Goal: Transaction & Acquisition: Purchase product/service

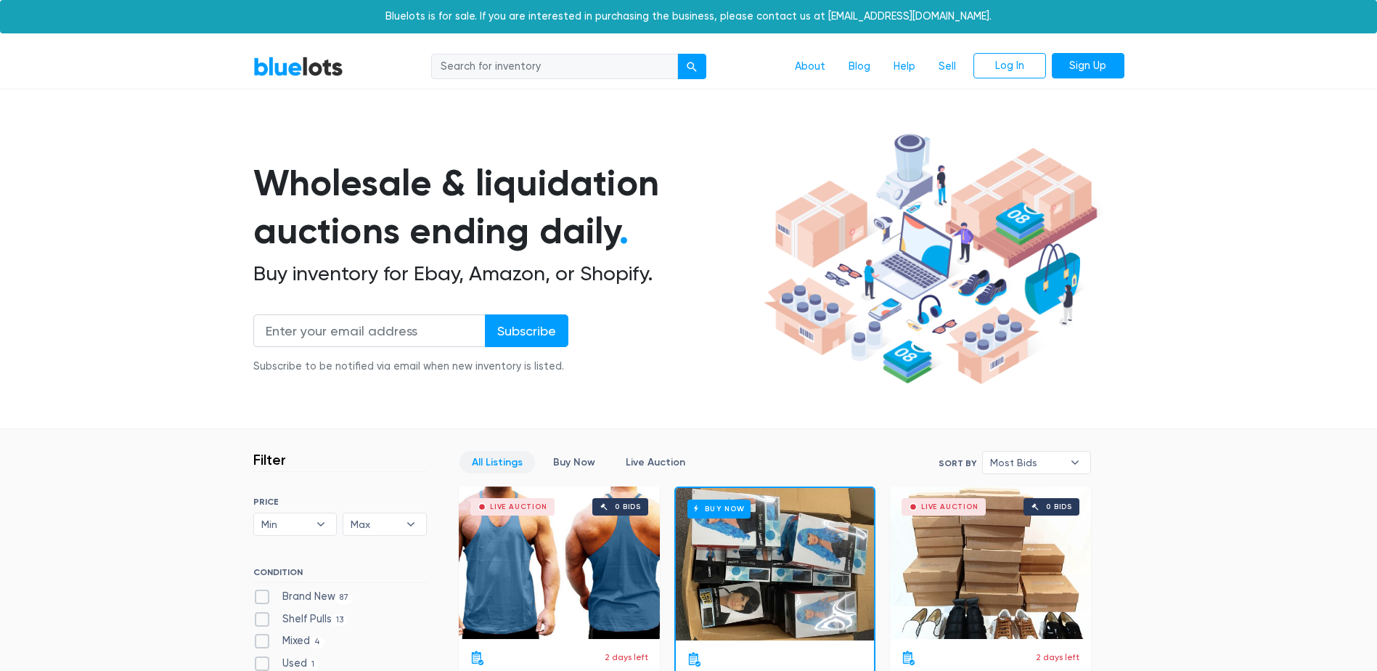
click at [580, 69] on input "search" at bounding box center [554, 67] width 247 height 26
type input "free people NWT"
click at [677, 54] on button "submit" at bounding box center [691, 67] width 29 height 26
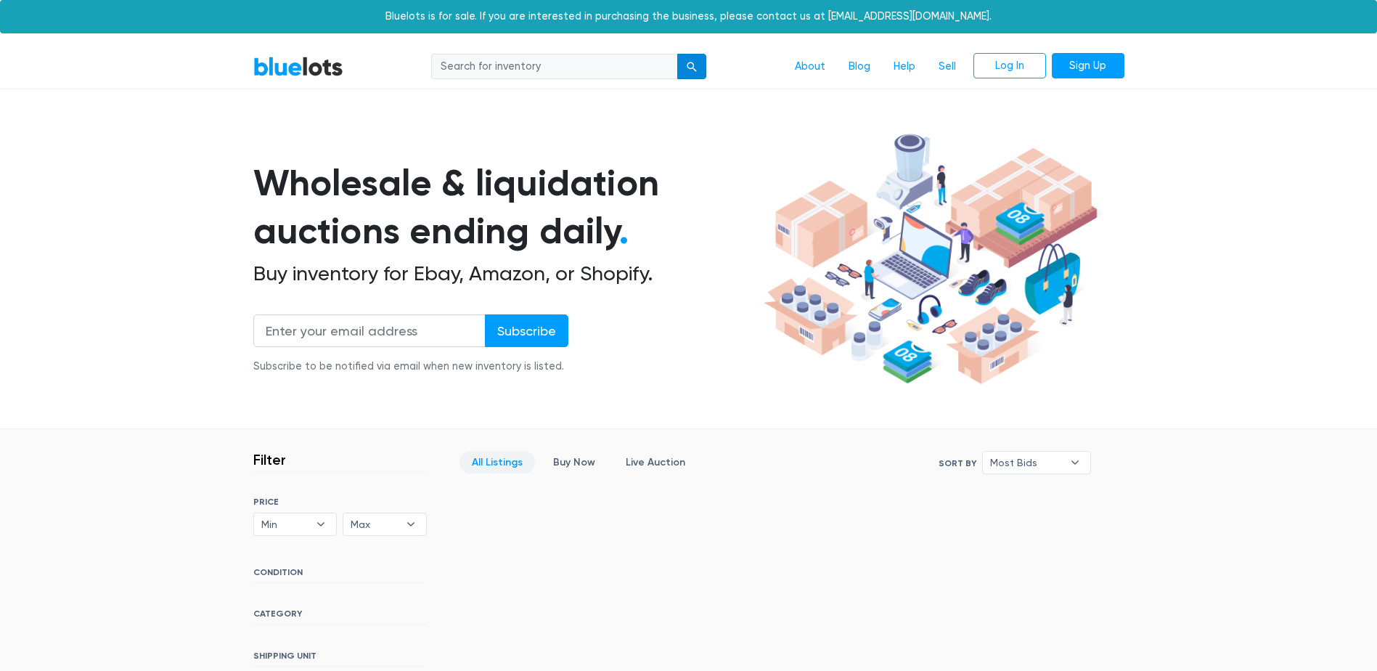
click at [693, 61] on button "submit" at bounding box center [691, 67] width 29 height 26
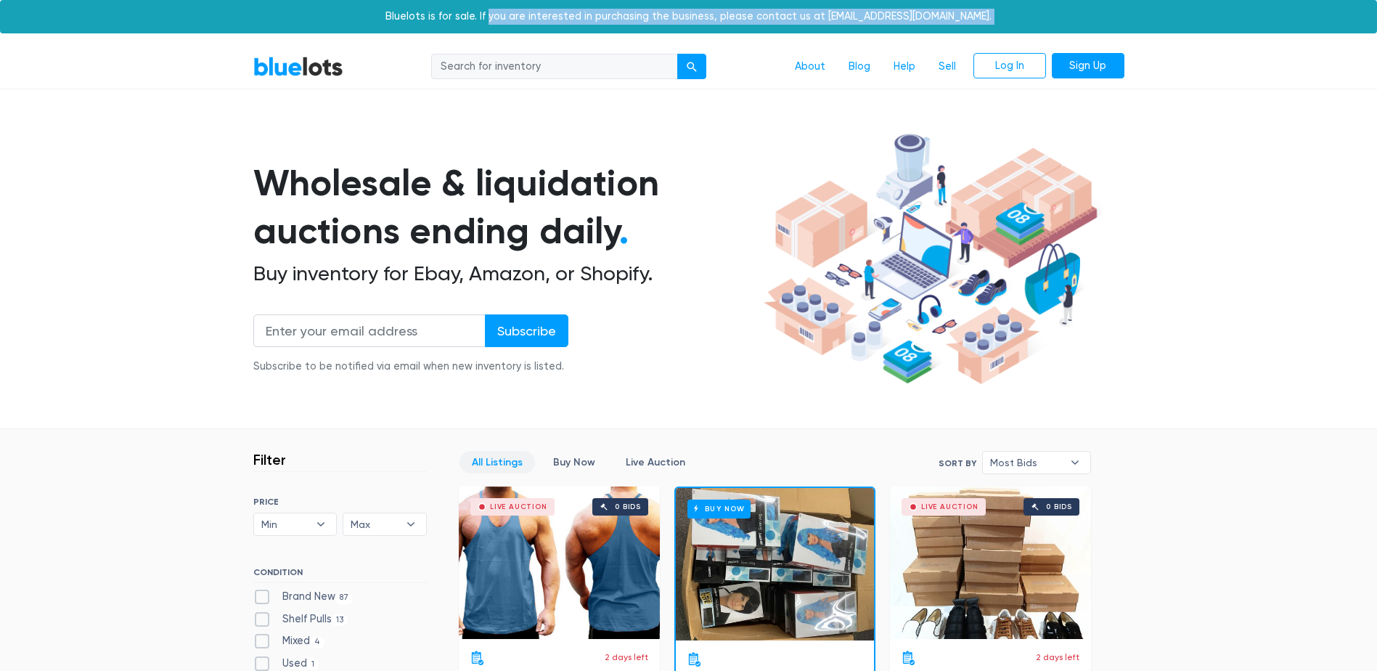
drag, startPoint x: 521, startPoint y: 49, endPoint x: 519, endPoint y: 65, distance: 15.3
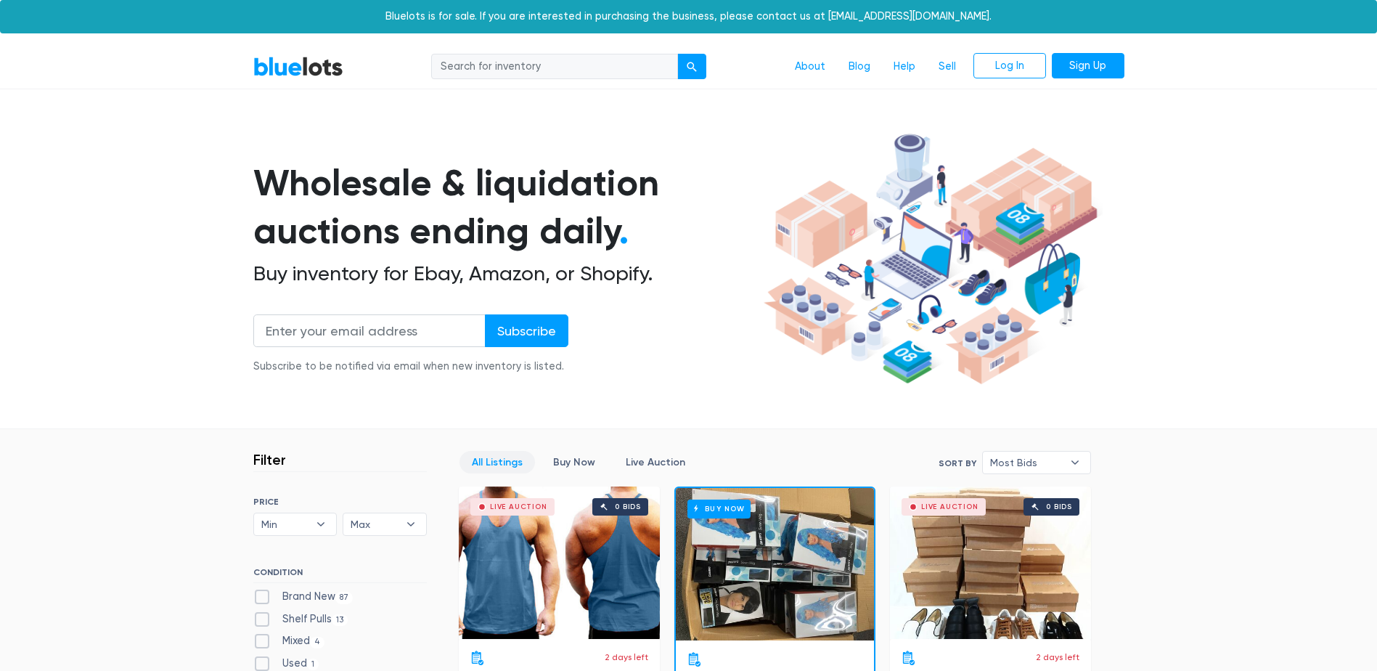
click at [500, 72] on input "search" at bounding box center [554, 67] width 247 height 26
type input "free people NWT"
click at [694, 70] on div "submit" at bounding box center [692, 67] width 10 height 10
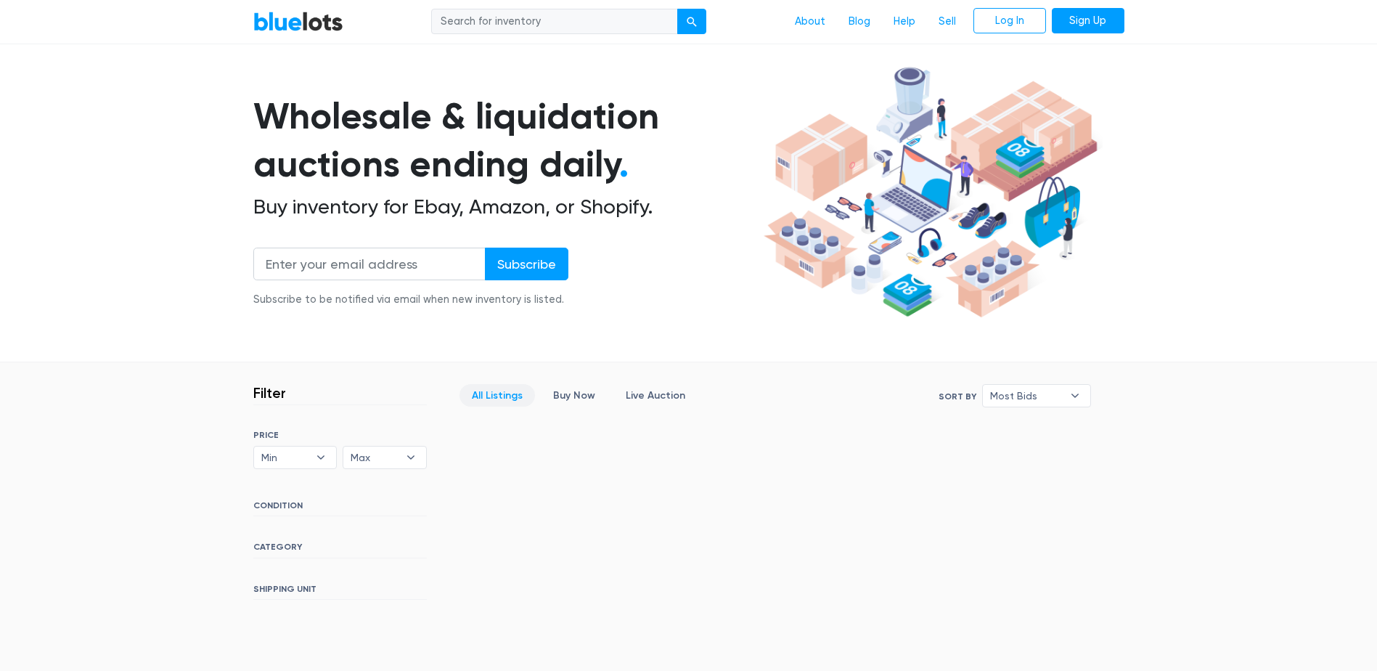
scroll to position [218, 0]
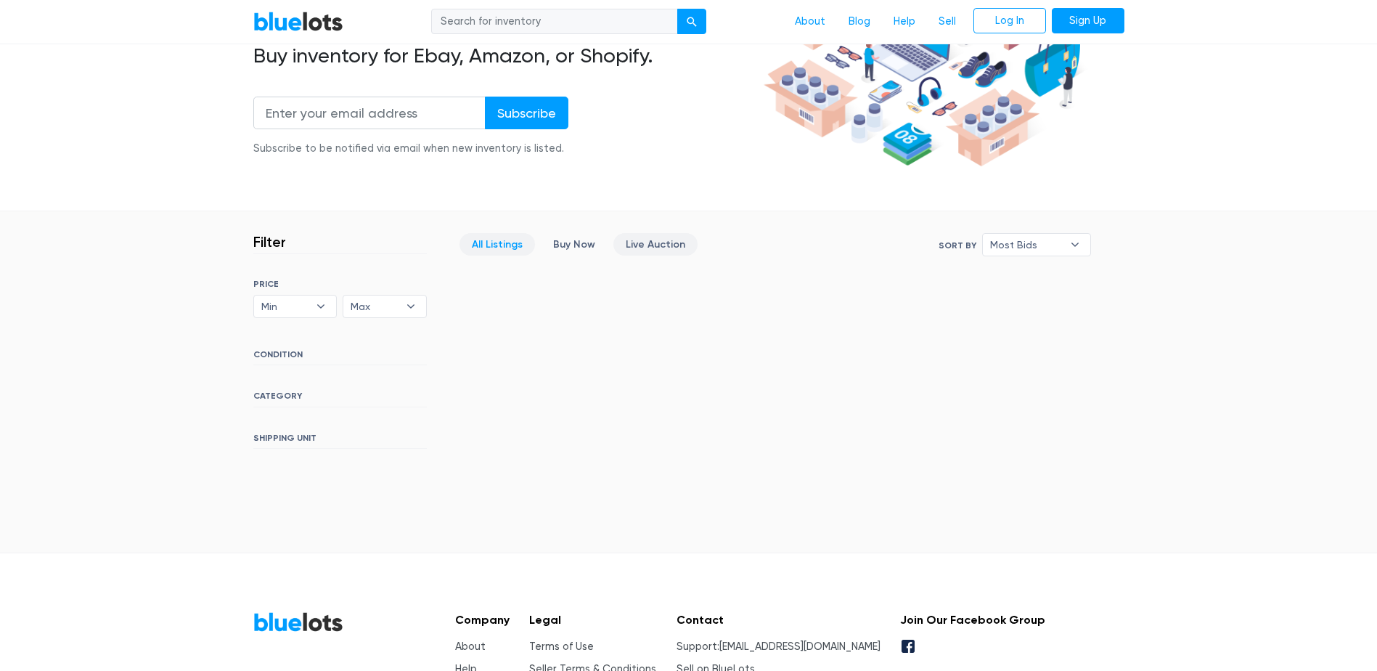
click at [645, 242] on link "Live Auction" at bounding box center [656, 244] width 84 height 23
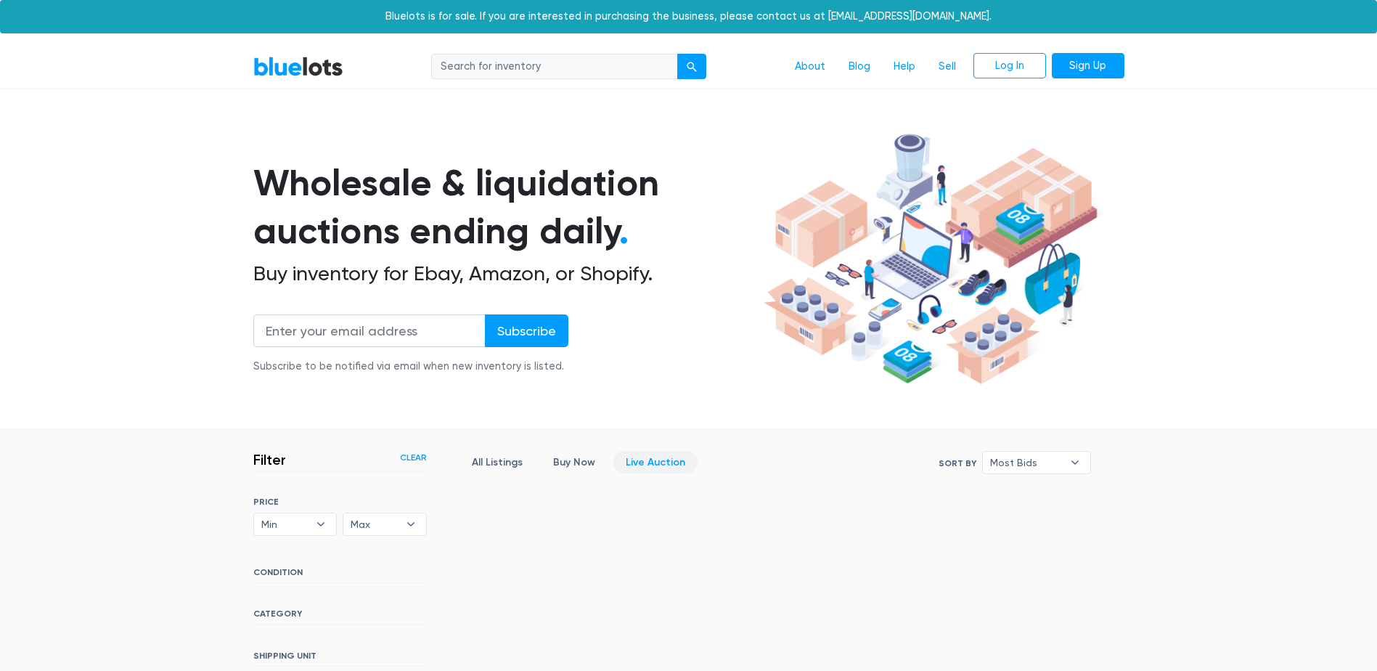
scroll to position [337, 0]
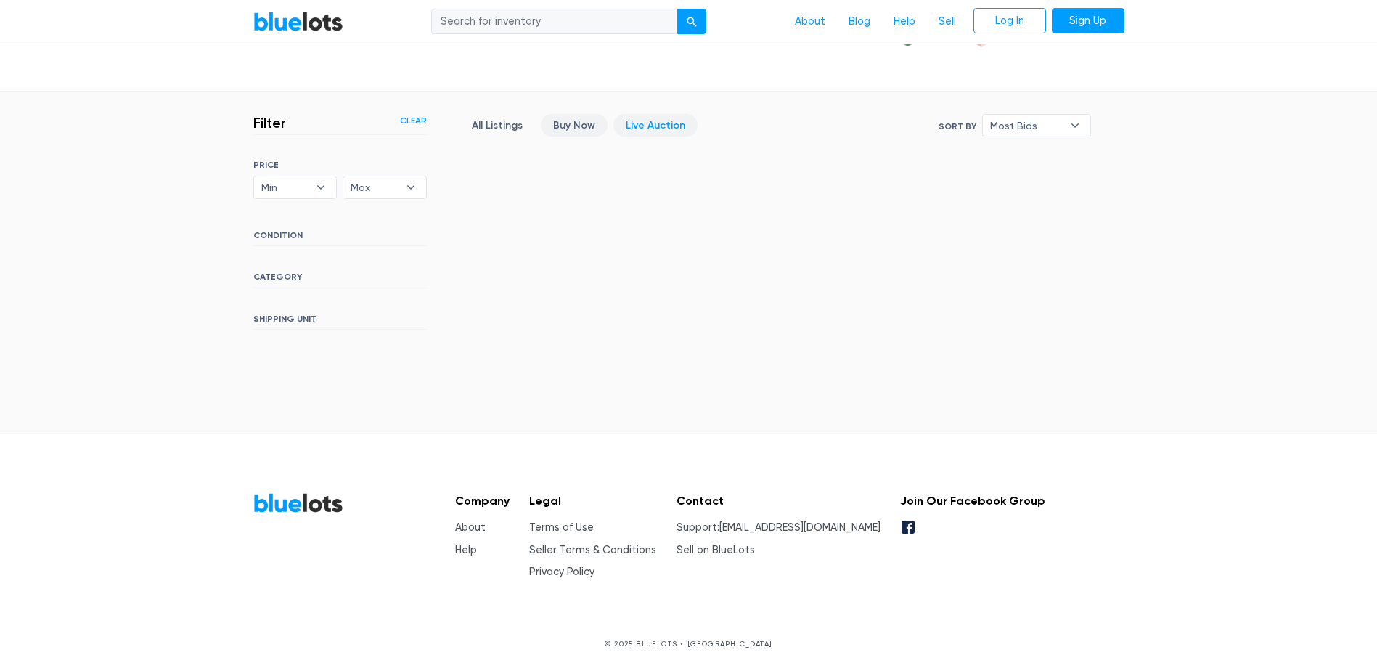
click at [574, 122] on link "Buy Now" at bounding box center [574, 125] width 67 height 23
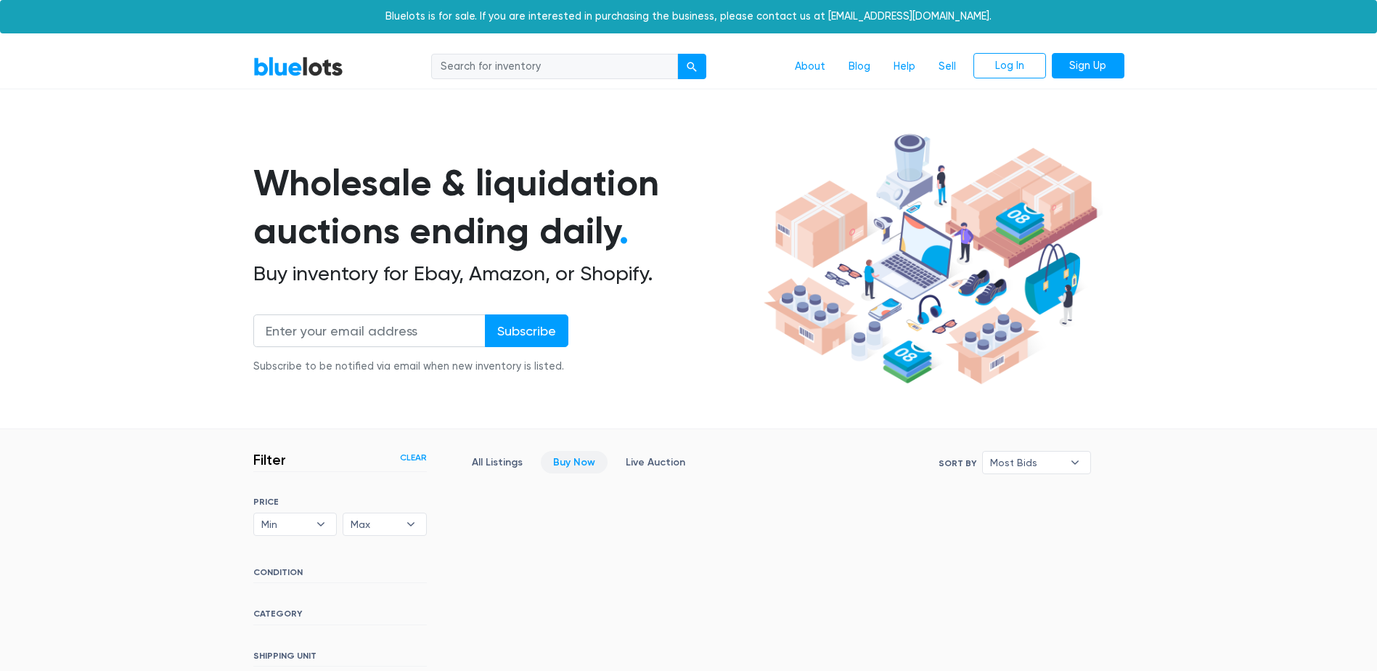
click at [638, 69] on input "search" at bounding box center [554, 67] width 247 height 26
type input "designer contemporary apparel"
click at [677, 54] on button "submit" at bounding box center [691, 67] width 29 height 26
click at [319, 328] on input "email" at bounding box center [369, 330] width 232 height 33
type input "[EMAIL_ADDRESS][DOMAIN_NAME]"
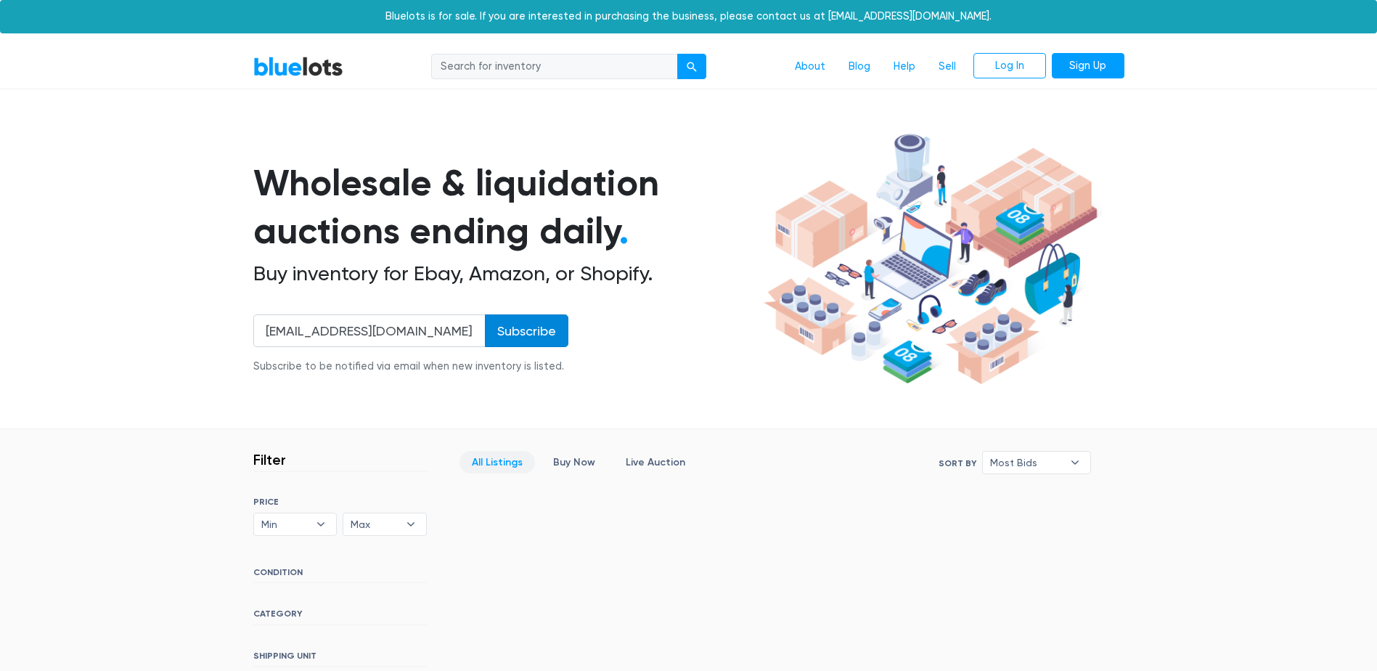
click at [542, 338] on input "Subscribe" at bounding box center [527, 330] width 84 height 33
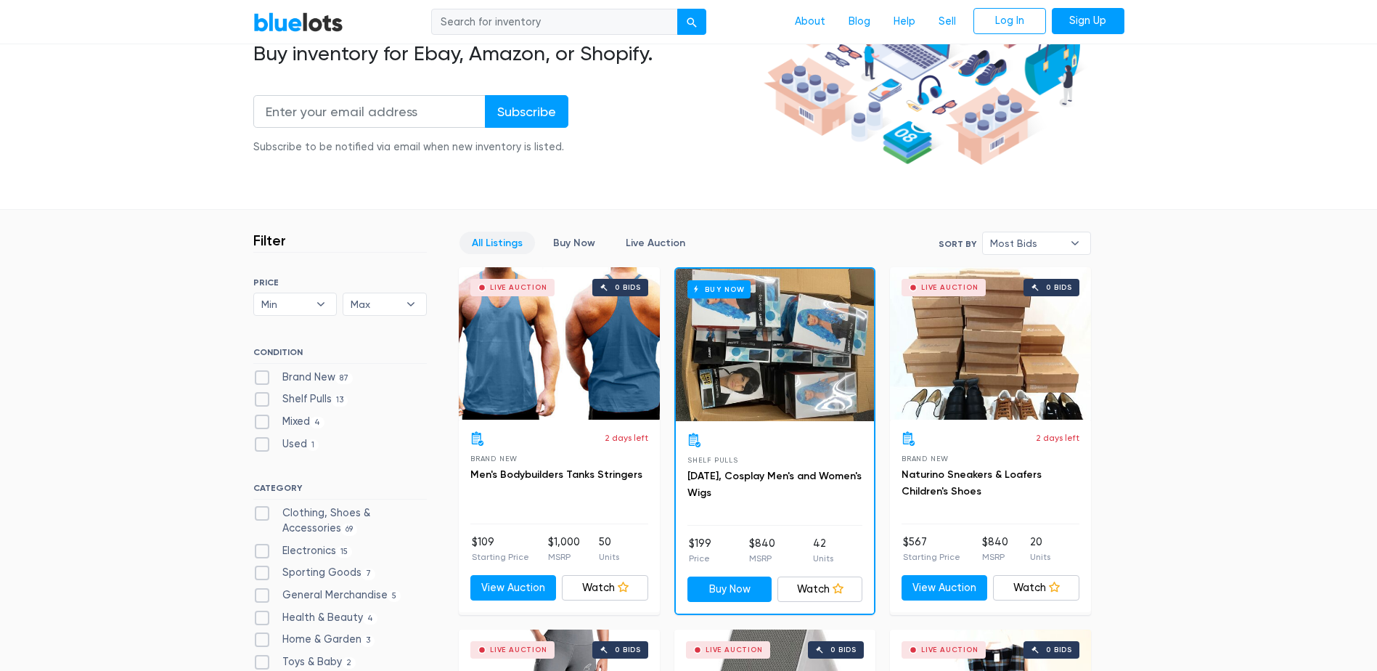
scroll to position [290, 0]
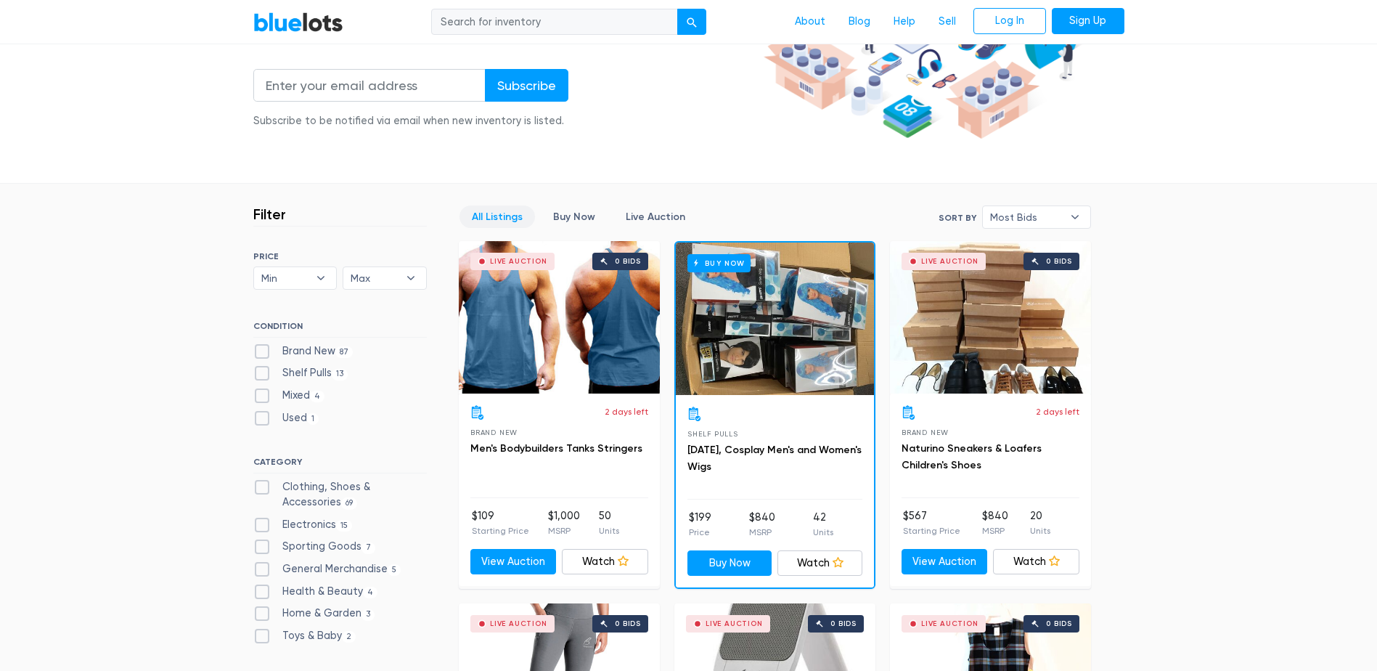
click at [261, 486] on label "Clothing, Shoes & Accessories 69" at bounding box center [340, 494] width 174 height 31
click at [261, 486] on Accessories"] "Clothing, Shoes & Accessories 69" at bounding box center [257, 483] width 9 height 9
checkbox Accessories"] "true"
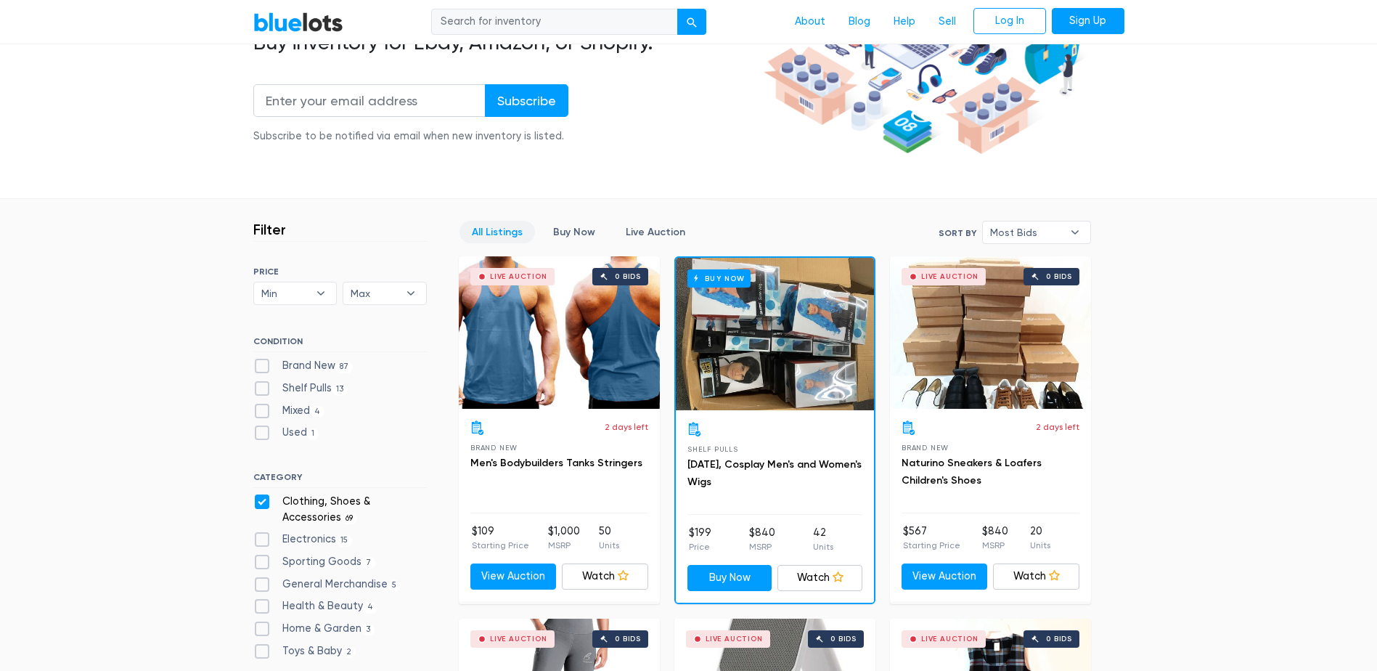
scroll to position [245, 0]
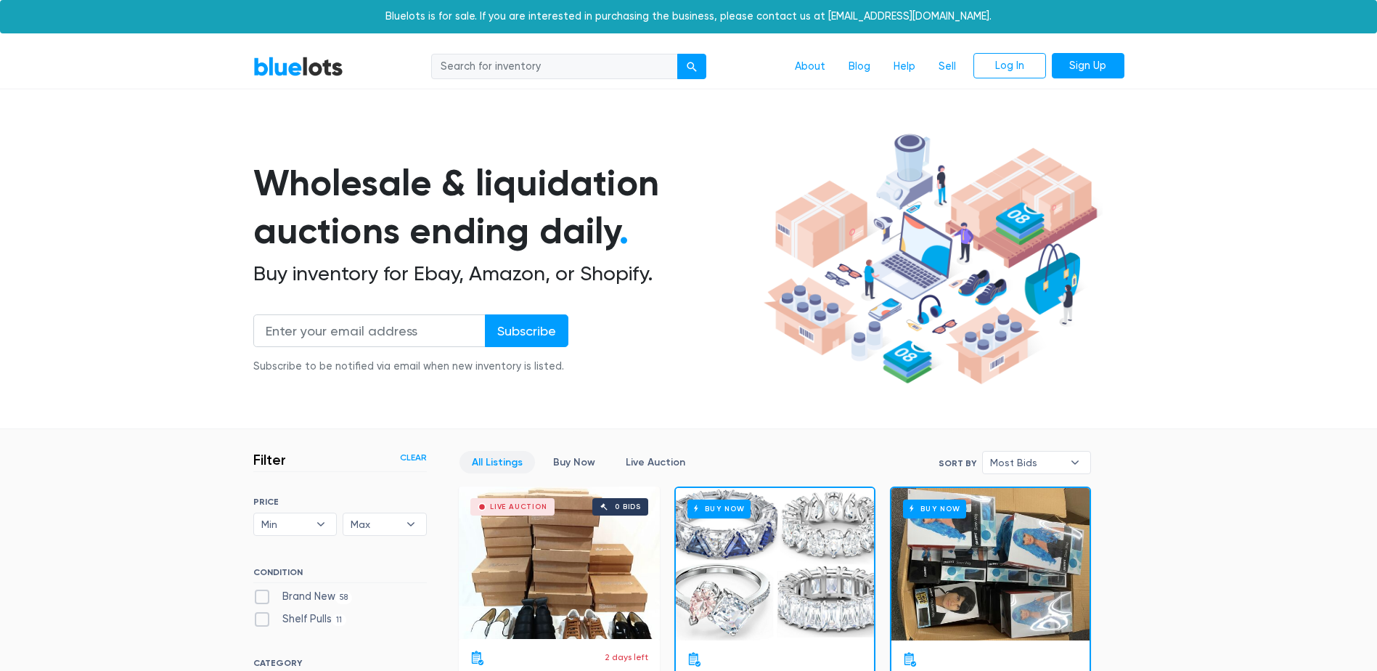
scroll to position [391, 0]
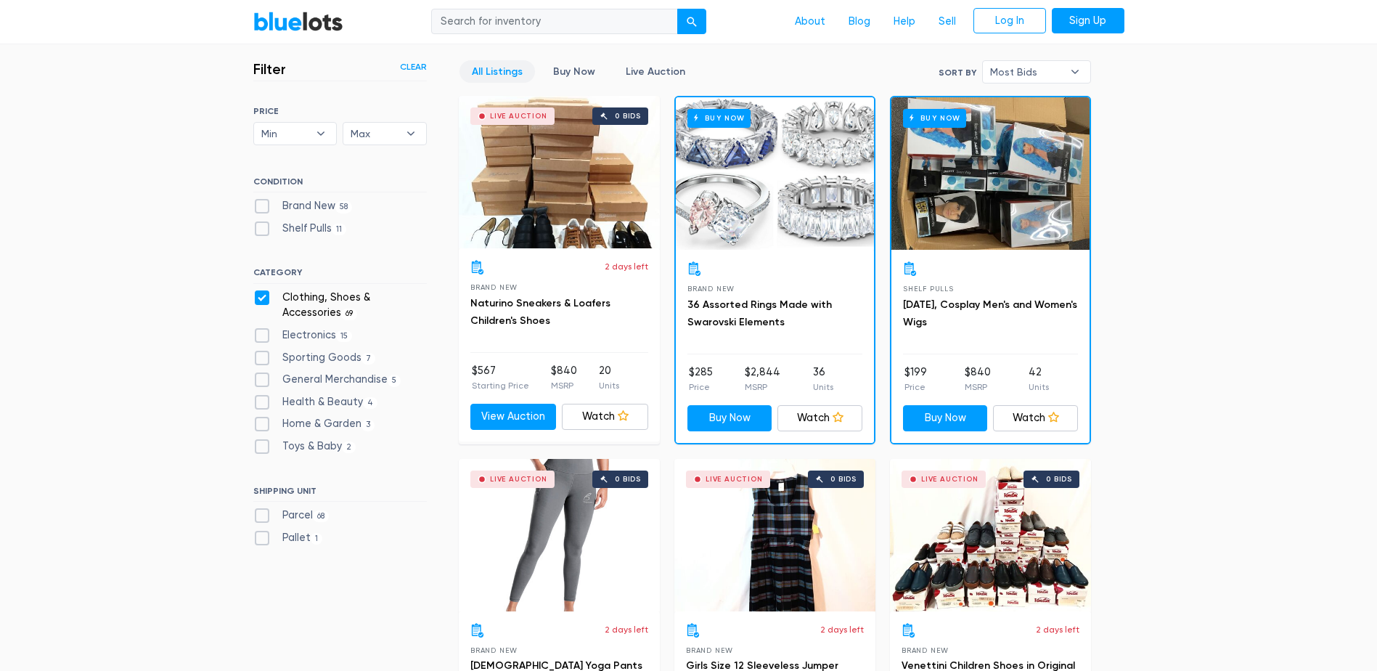
click at [263, 515] on label "Parcel 68" at bounding box center [291, 516] width 76 height 16
click at [263, 515] on input "Parcel 68" at bounding box center [257, 512] width 9 height 9
checkbox input "true"
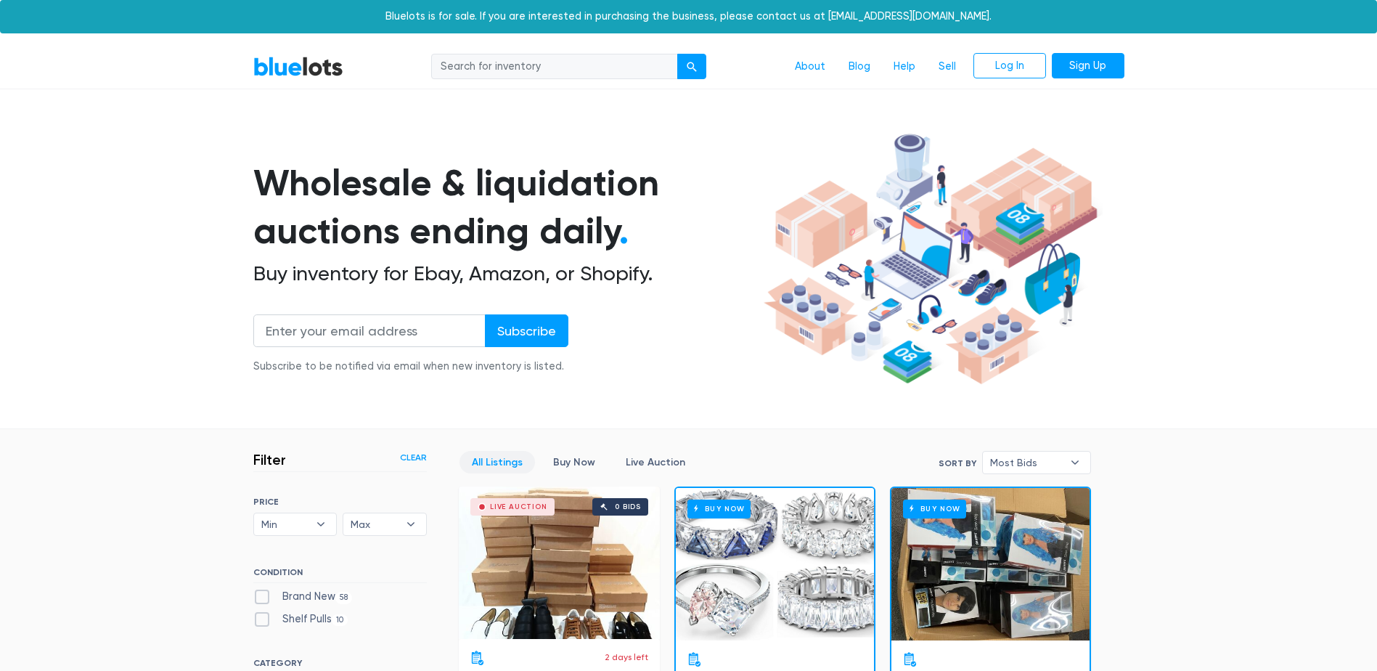
scroll to position [391, 0]
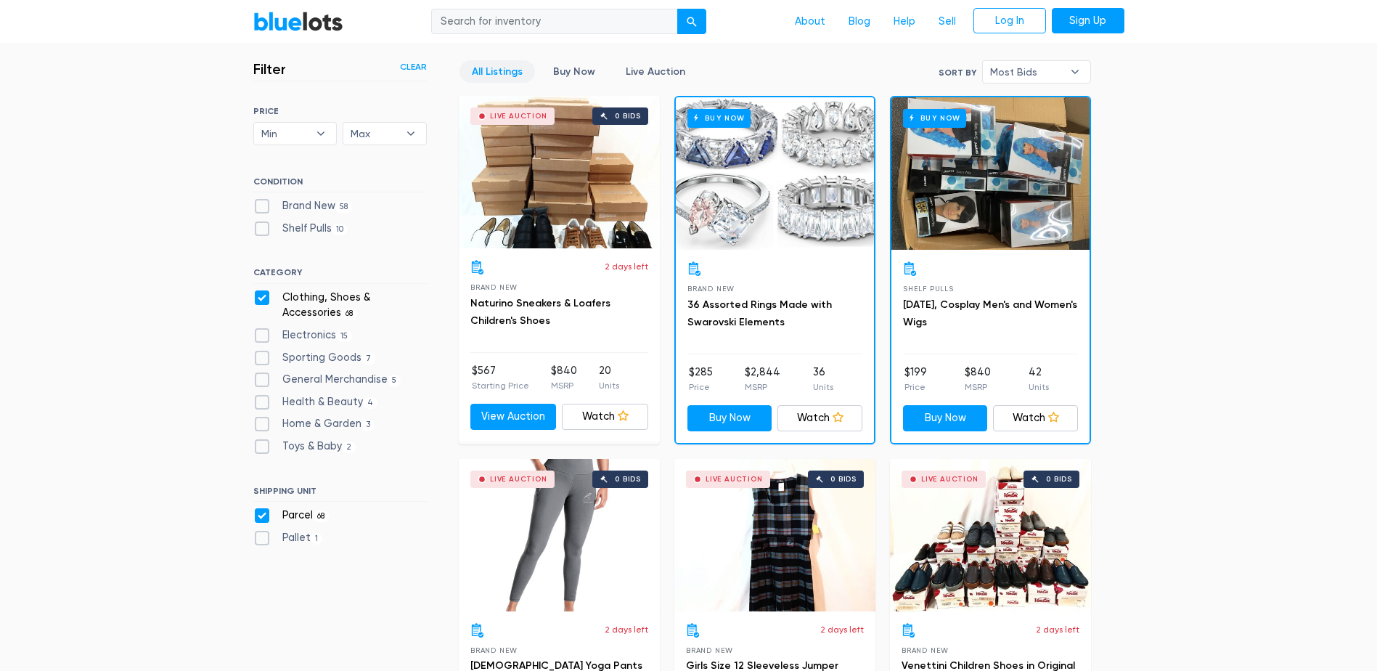
click at [264, 203] on label "Brand New 58" at bounding box center [302, 206] width 99 height 16
click at [263, 203] on New"] "Brand New 58" at bounding box center [257, 202] width 9 height 9
checkbox New"] "true"
click at [259, 231] on label "Shelf Pulls 10" at bounding box center [300, 229] width 95 height 16
click at [259, 230] on Pulls"] "Shelf Pulls 10" at bounding box center [257, 225] width 9 height 9
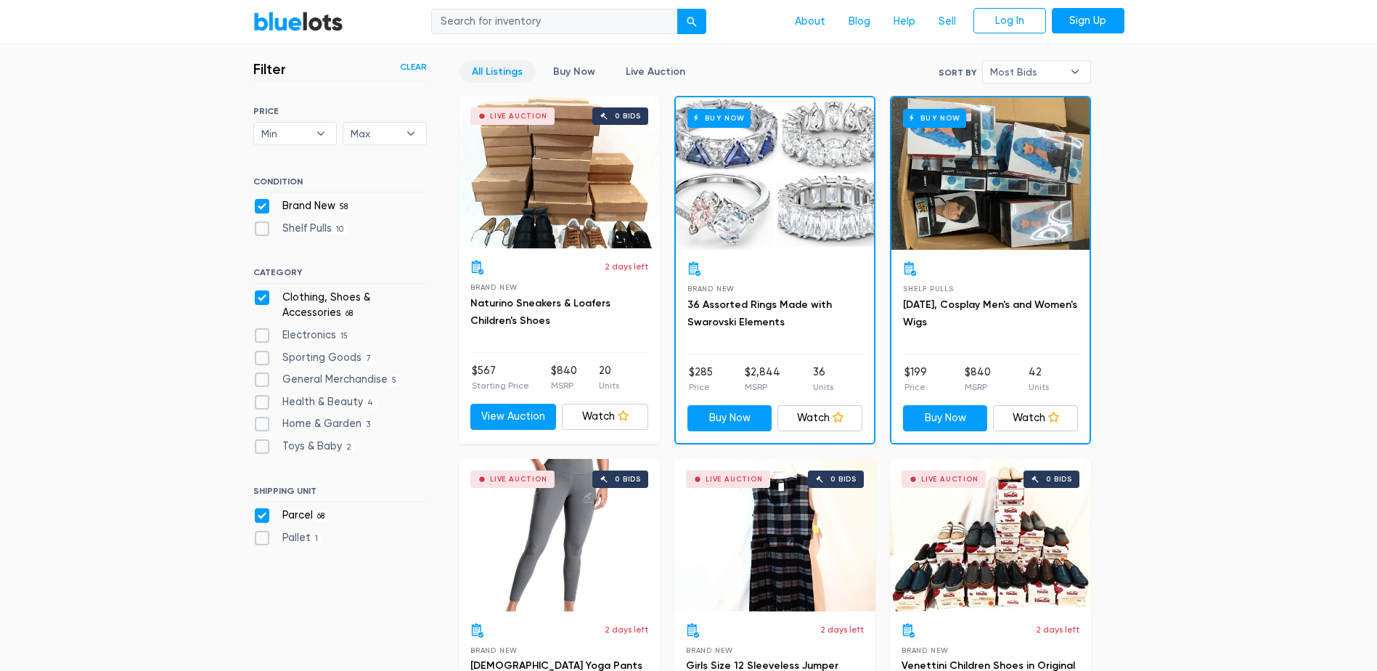
checkbox Pulls"] "true"
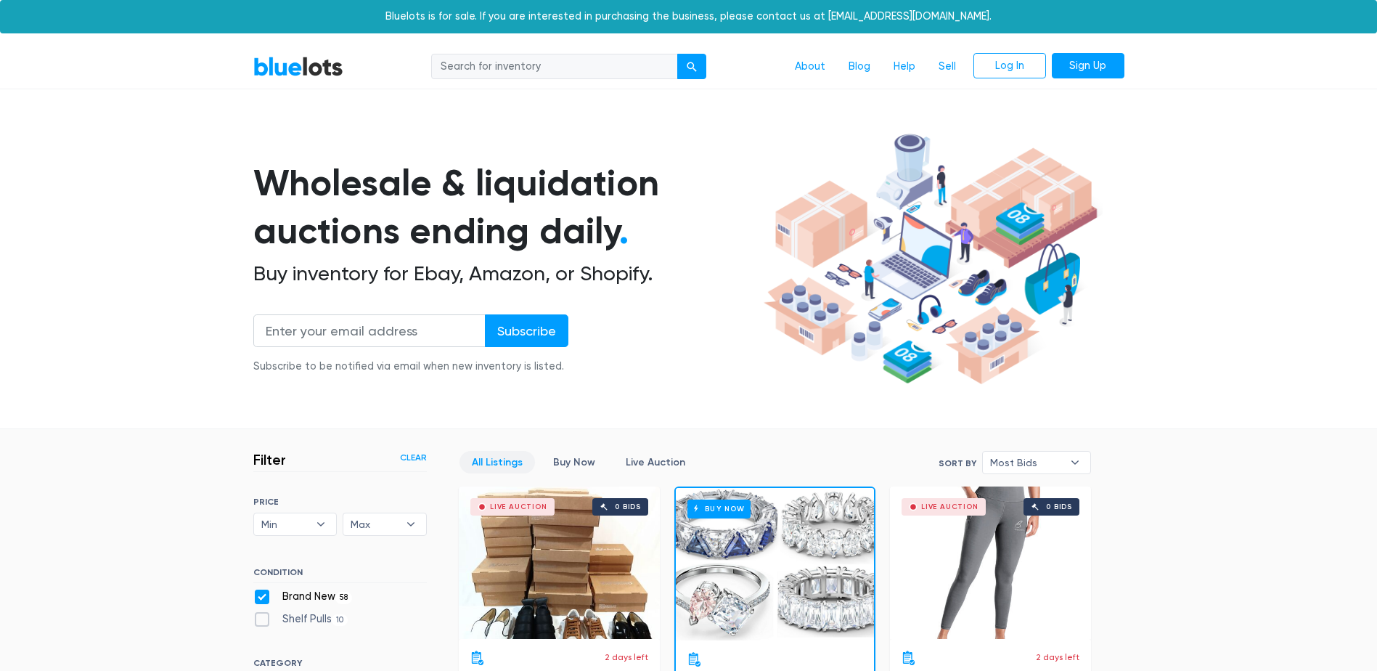
scroll to position [391, 0]
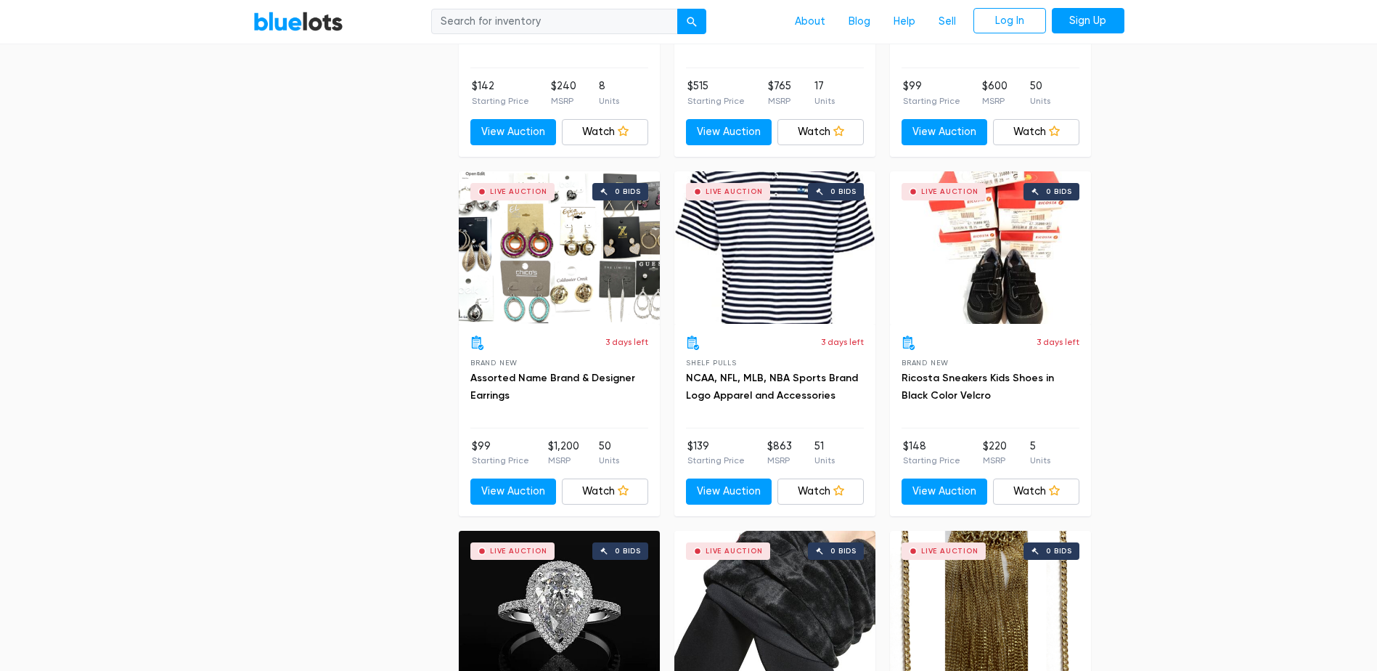
scroll to position [4312, 0]
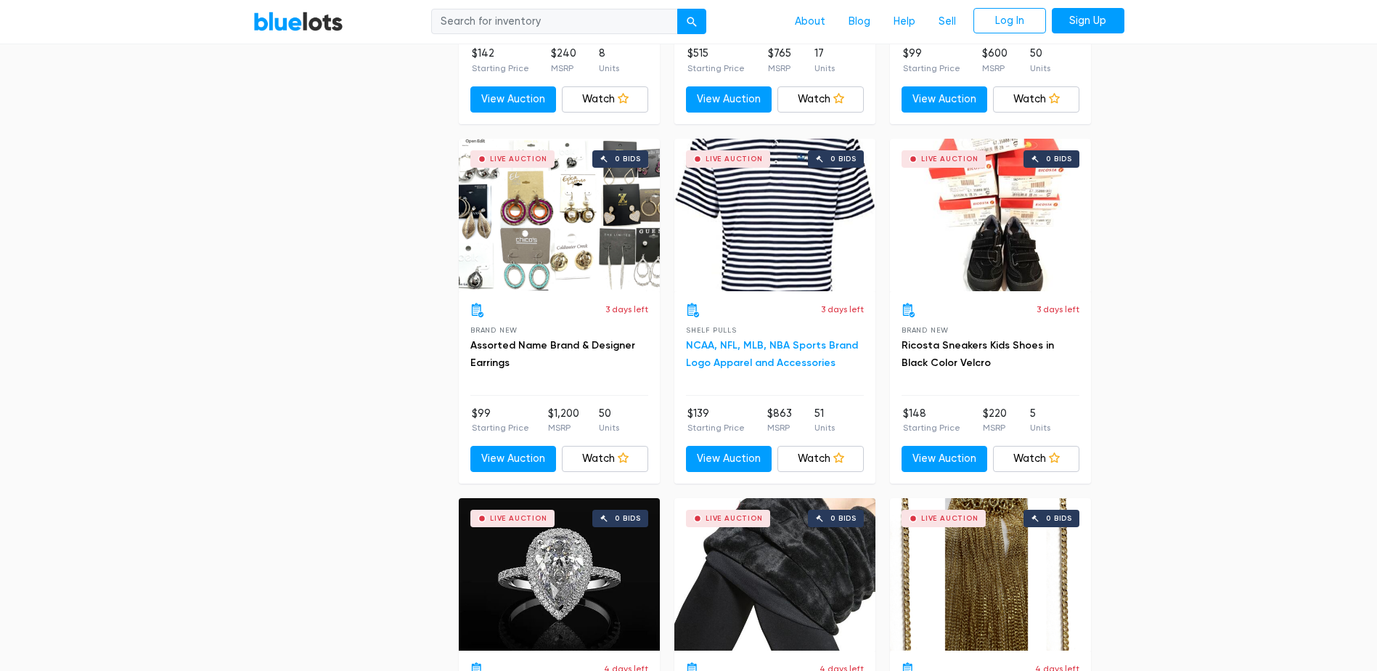
click at [740, 343] on link "NCAA, NFL, MLB, NBA Sports Brand Logo Apparel and Accessories" at bounding box center [772, 354] width 172 height 30
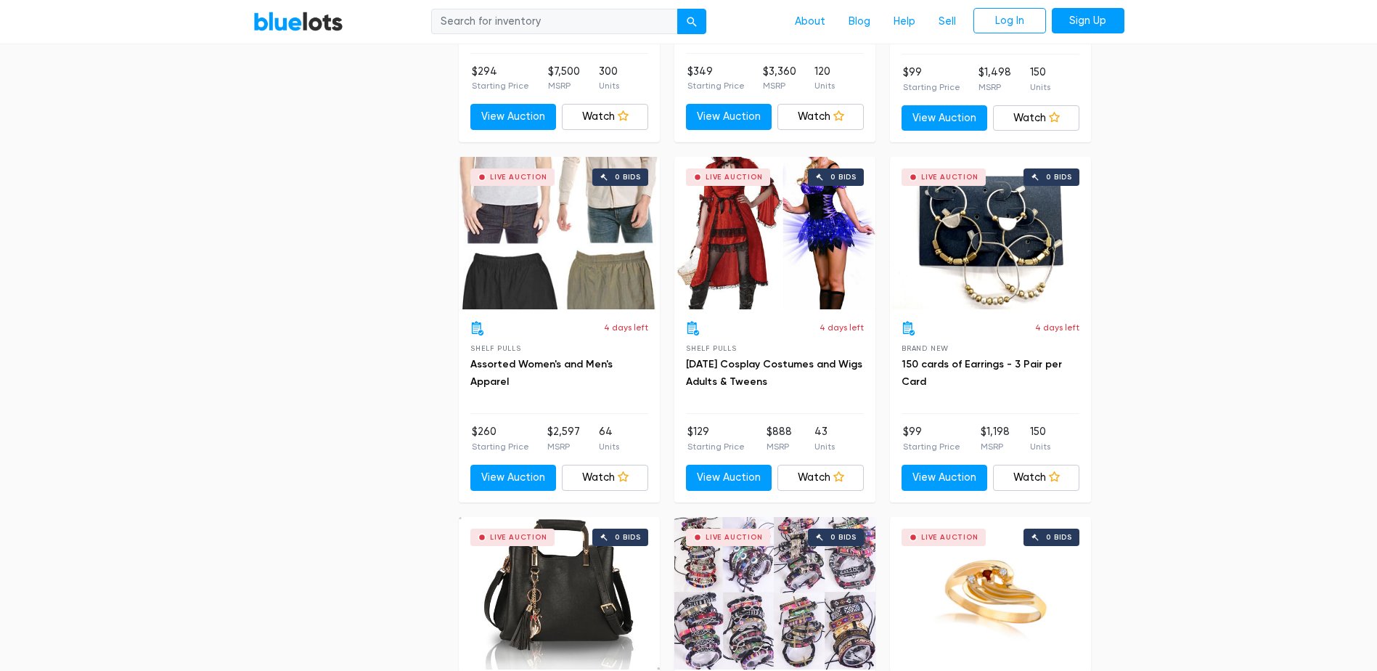
scroll to position [5038, 0]
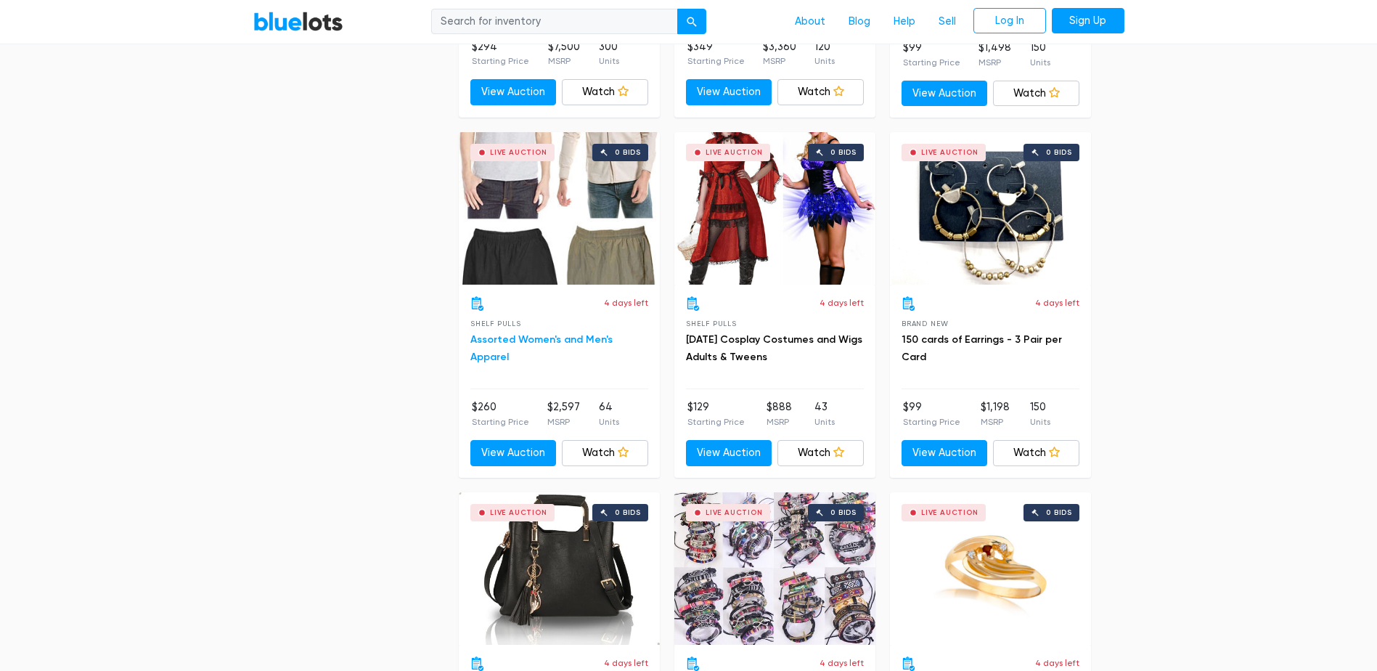
click at [555, 336] on link "Assorted Women's and Men's Apparel" at bounding box center [542, 348] width 142 height 30
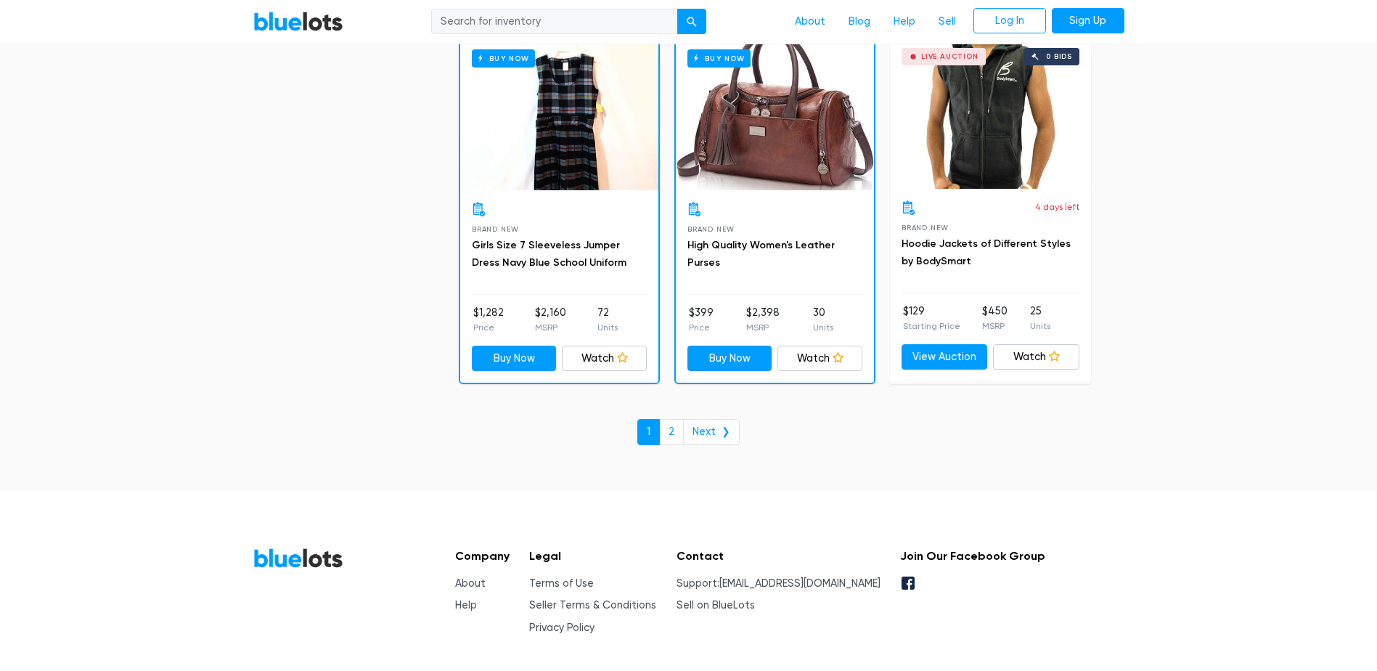
scroll to position [6268, 0]
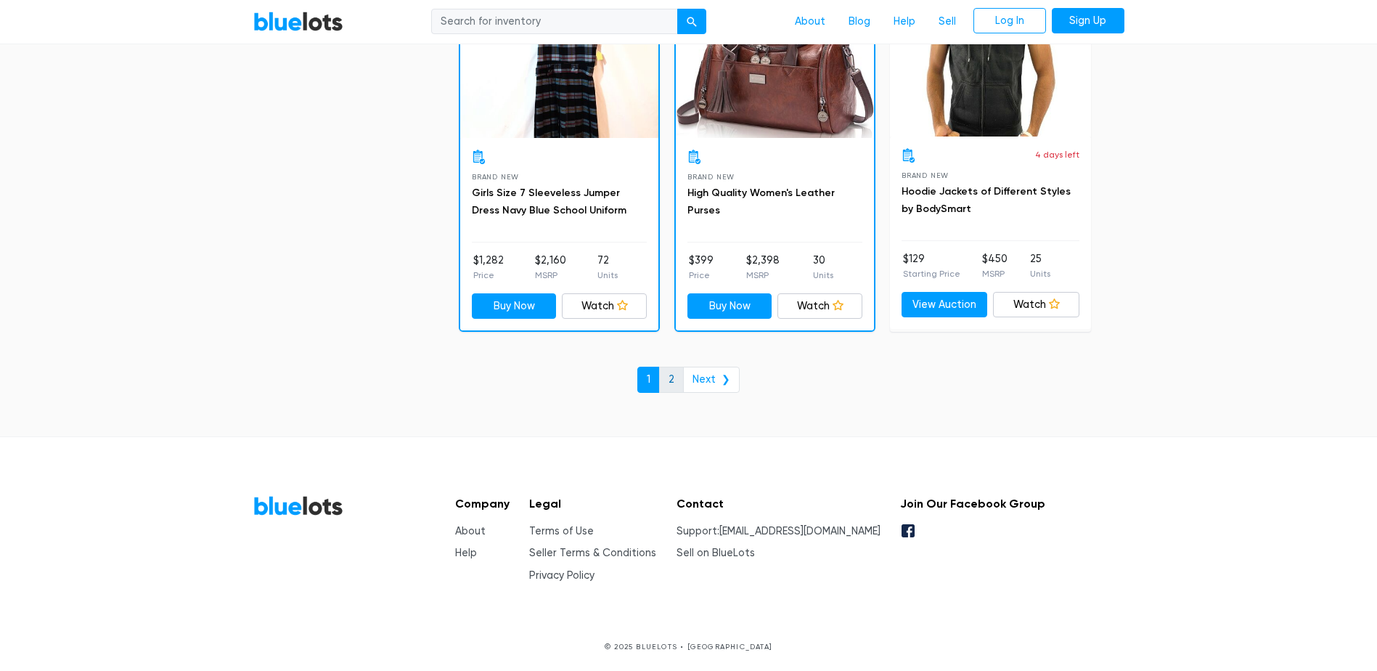
click at [671, 378] on link "2" at bounding box center [671, 380] width 25 height 26
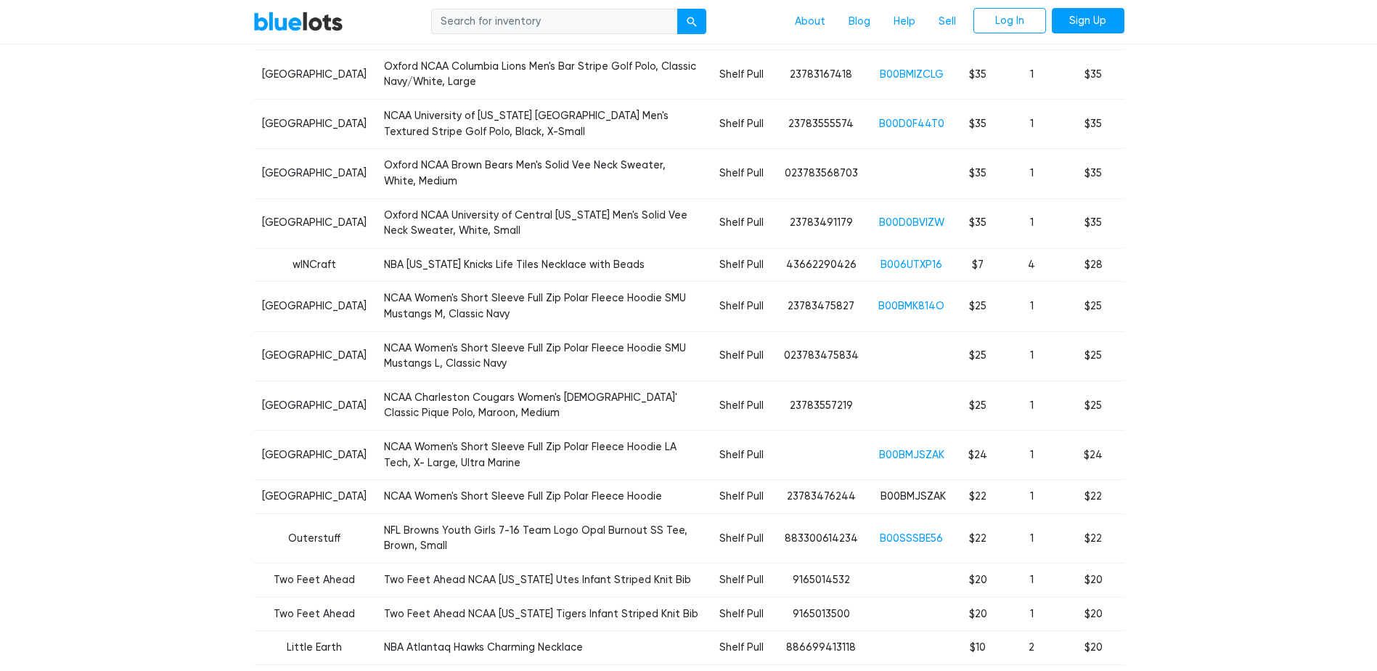
scroll to position [581, 0]
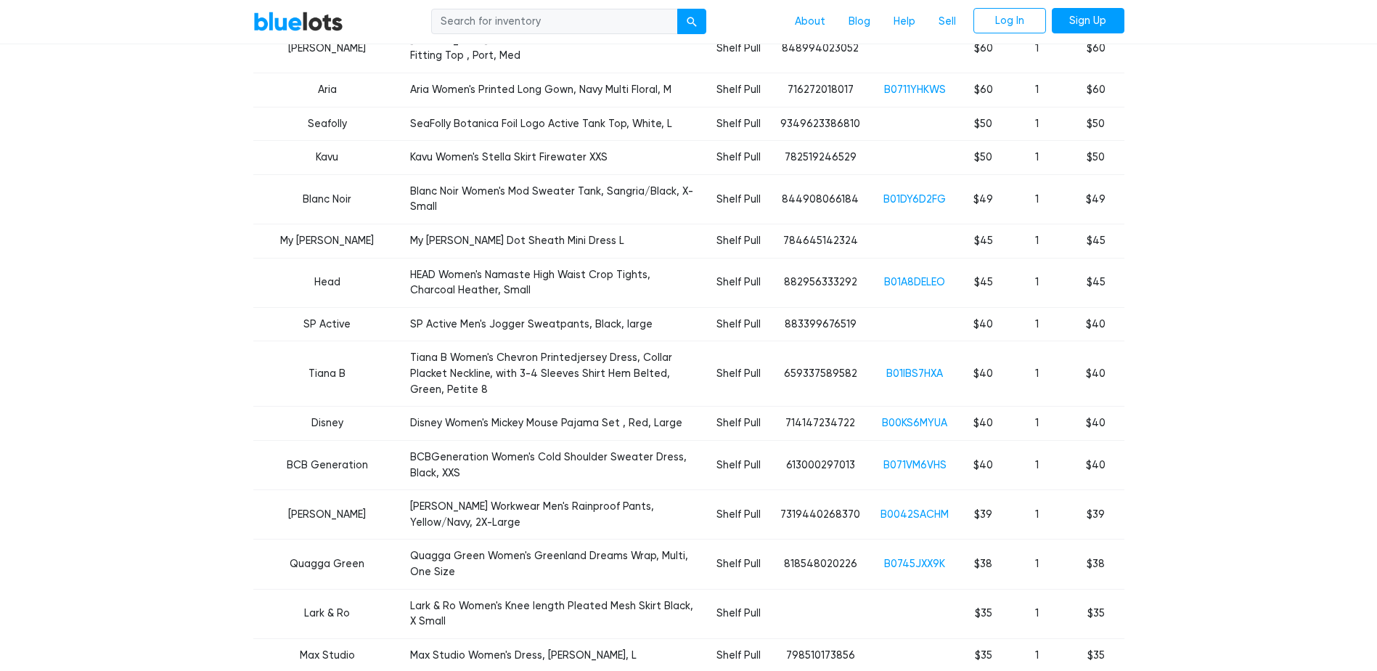
scroll to position [1380, 0]
